Goal: Task Accomplishment & Management: Use online tool/utility

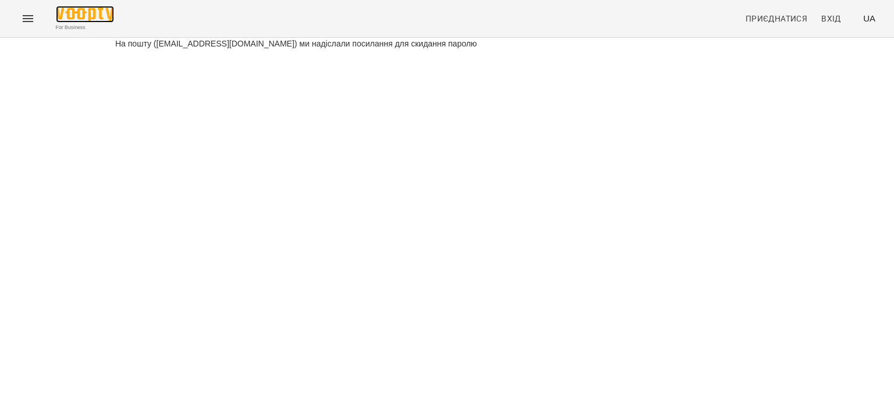
click at [84, 14] on img at bounding box center [85, 14] width 58 height 17
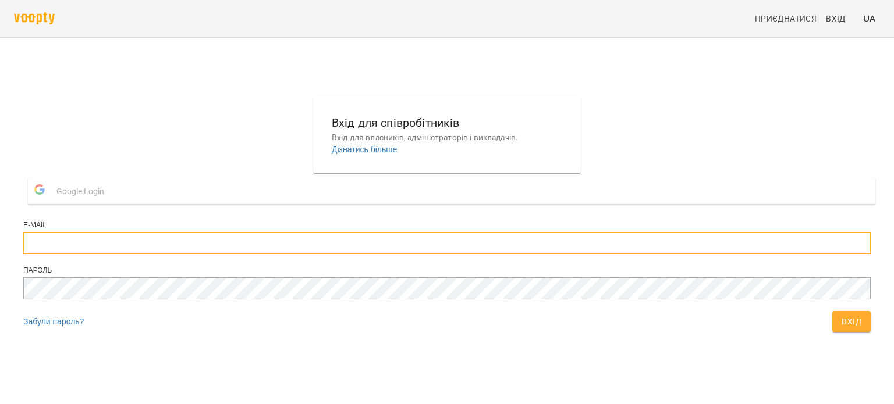
type input "**********"
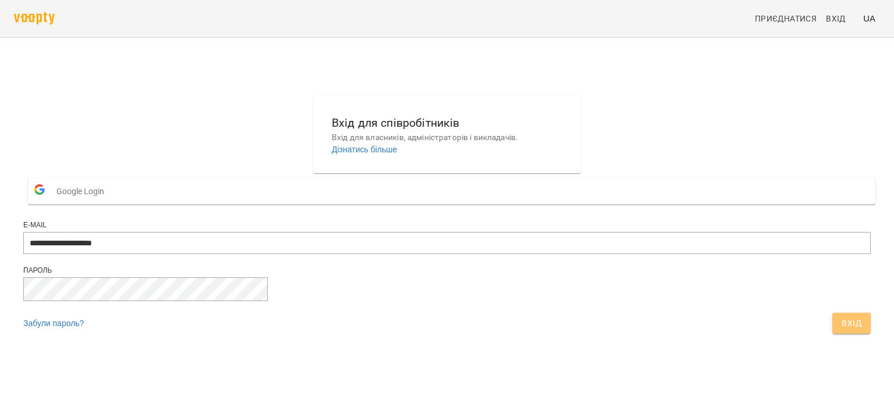
click at [841, 330] on span "Вхід" at bounding box center [851, 323] width 20 height 14
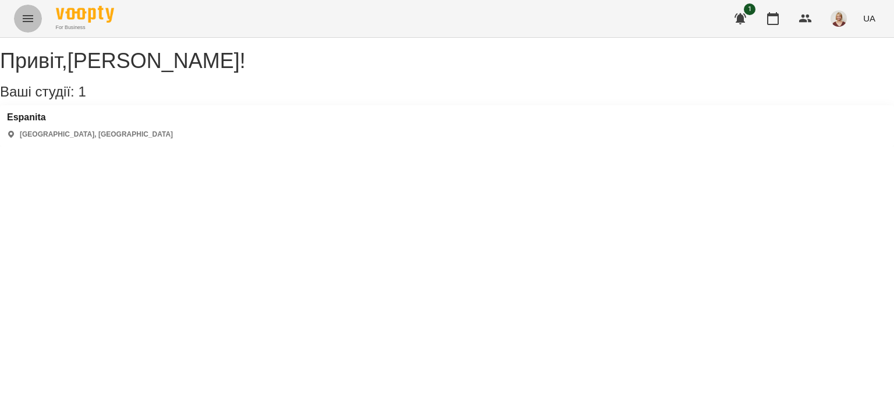
click at [31, 23] on icon "Menu" at bounding box center [28, 19] width 14 height 14
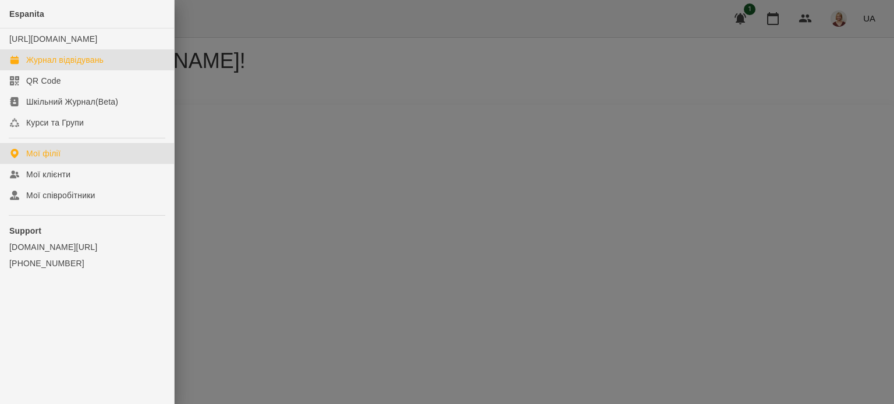
click at [67, 66] on div "Журнал відвідувань" at bounding box center [64, 60] width 77 height 12
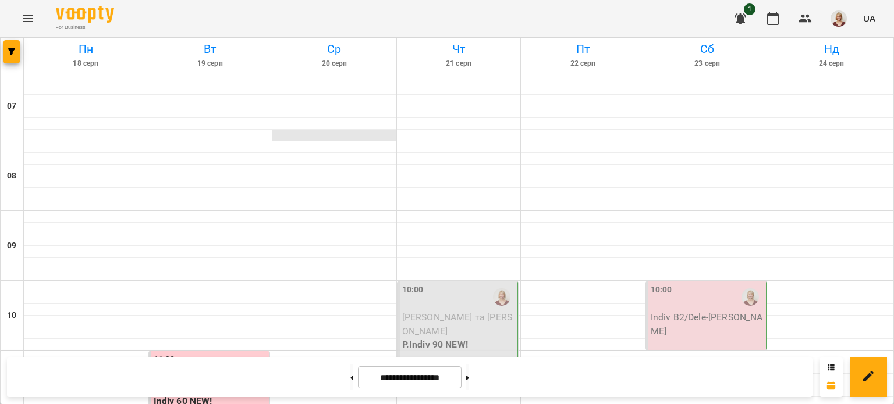
scroll to position [116, 0]
click at [445, 284] on div "10:00" at bounding box center [458, 297] width 113 height 27
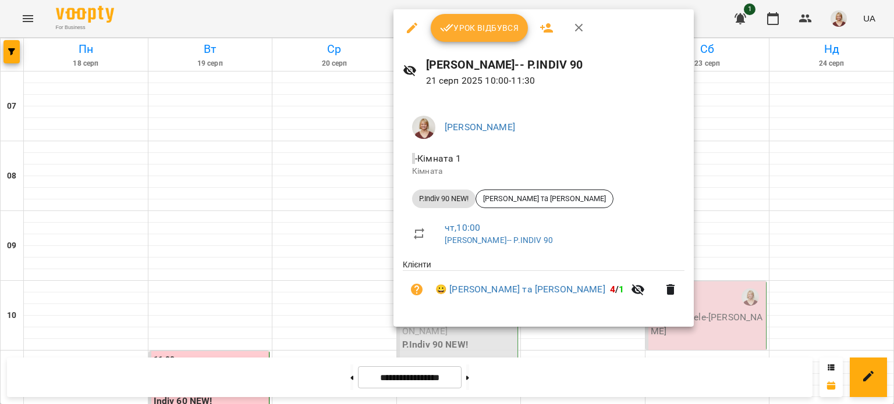
click at [492, 22] on span "Урок відбувся" at bounding box center [479, 28] width 79 height 14
